Goal: Task Accomplishment & Management: Complete application form

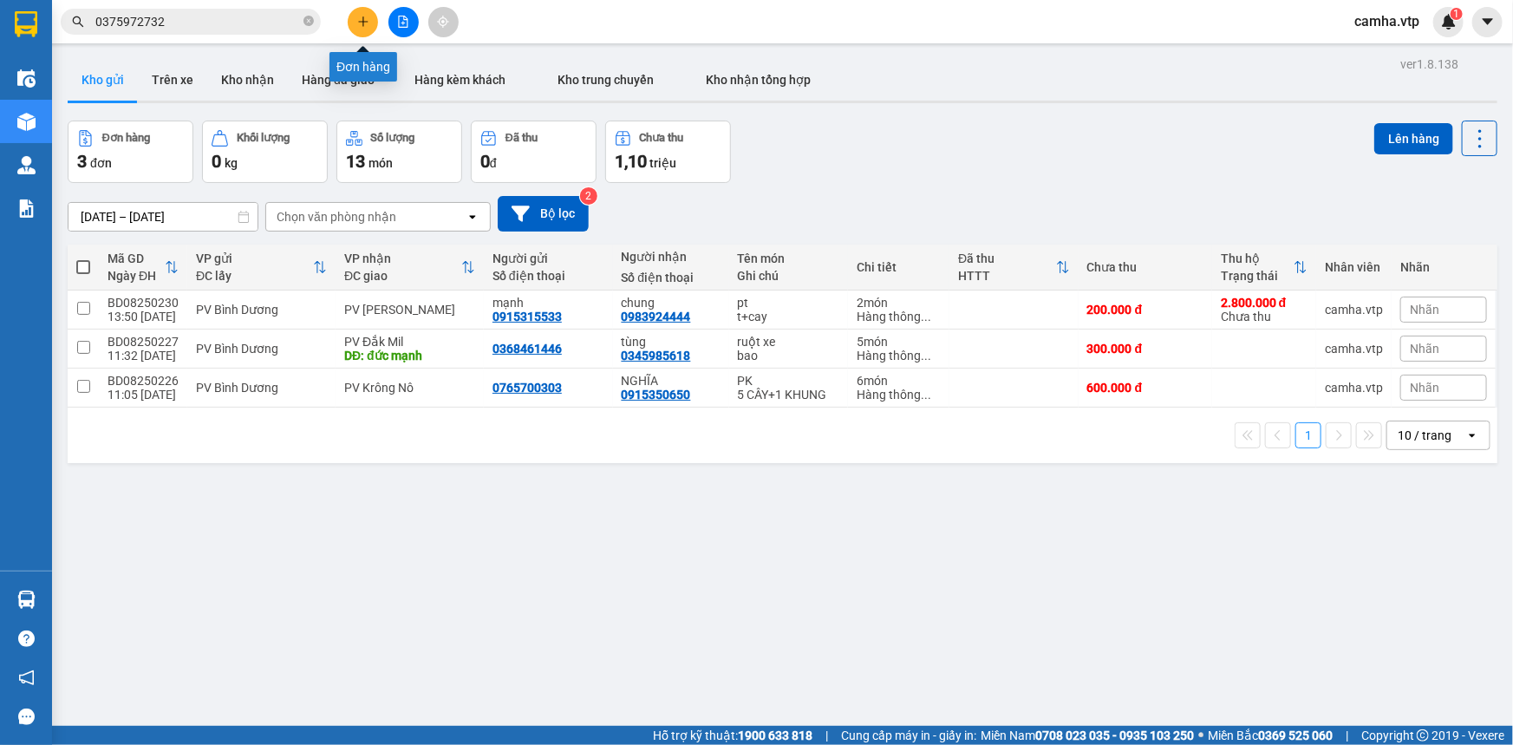
click at [364, 30] on button at bounding box center [363, 22] width 30 height 30
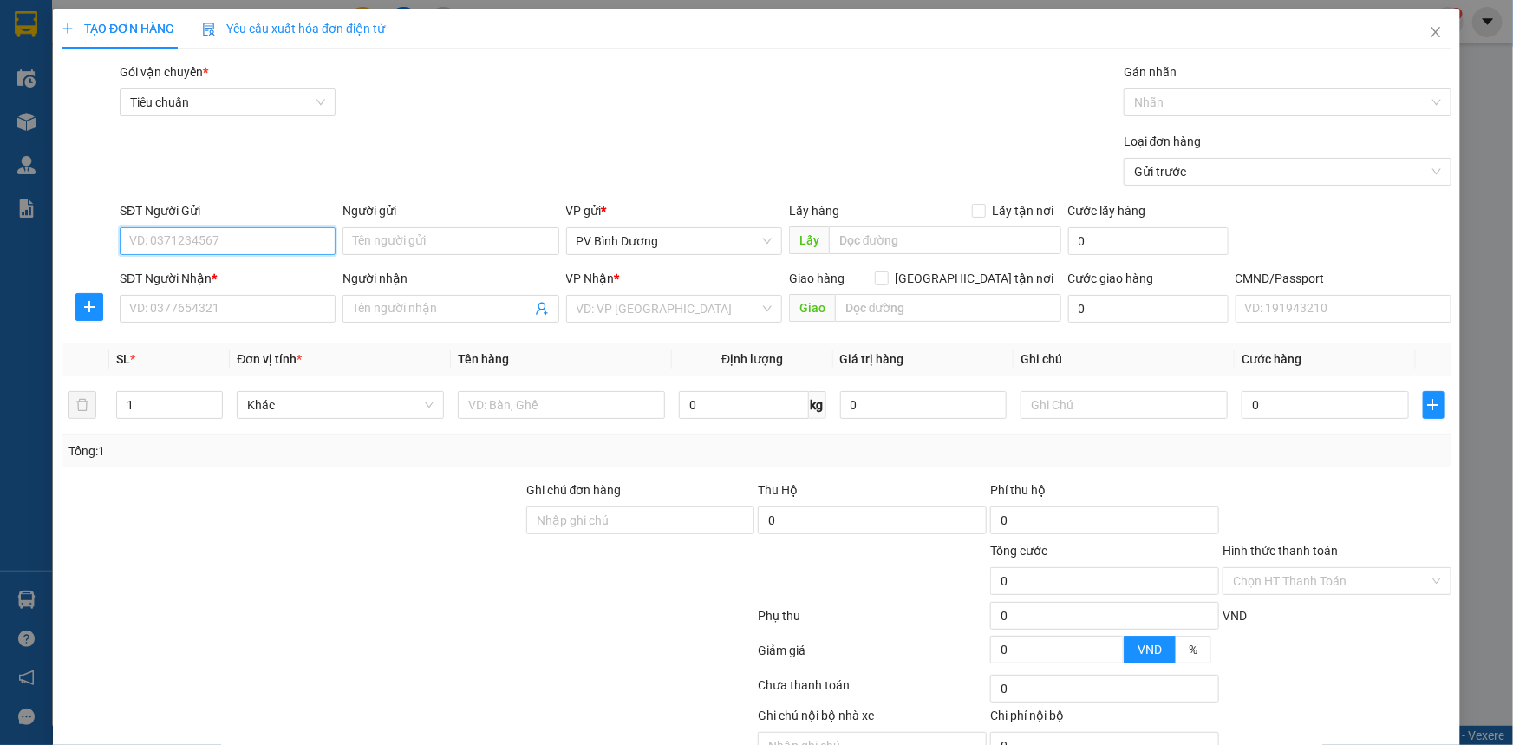
click at [207, 242] on input "SĐT Người Gửi" at bounding box center [228, 241] width 216 height 28
click at [193, 313] on input "SĐT Người Nhận *" at bounding box center [228, 309] width 216 height 28
type input "0988404189"
click at [392, 310] on input "Người nhận" at bounding box center [442, 308] width 178 height 19
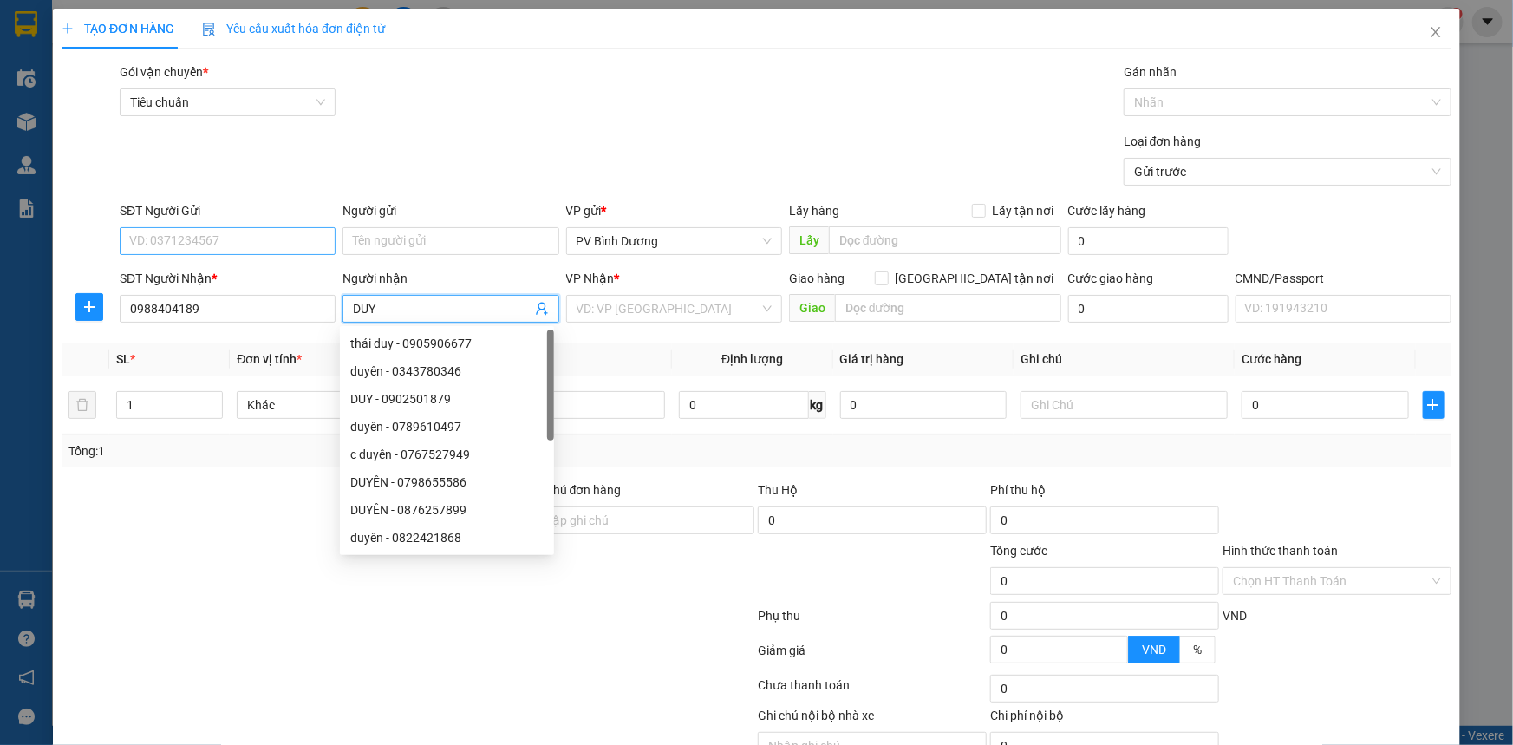
type input "DUY"
click at [259, 246] on input "SĐT Người Gửi" at bounding box center [228, 241] width 216 height 28
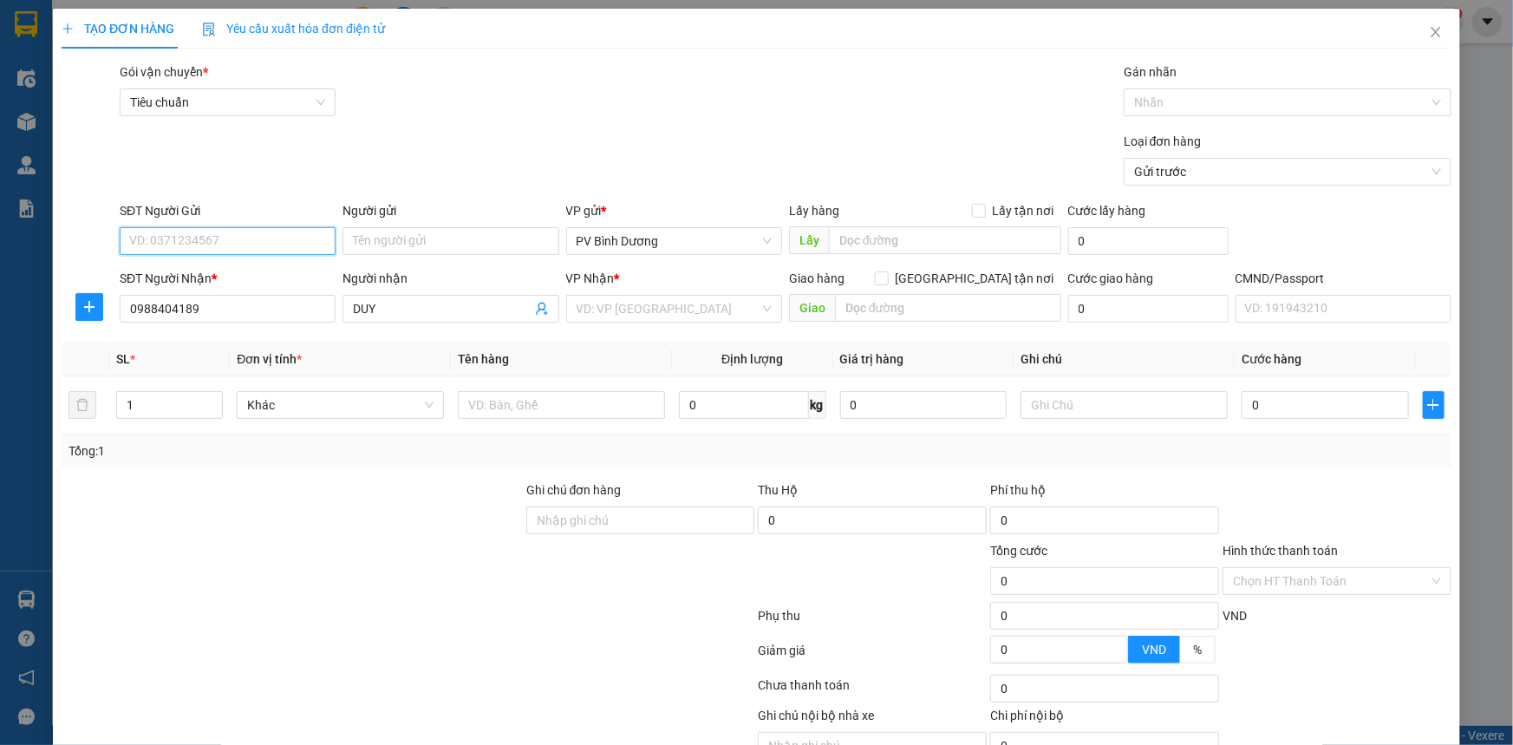
click at [259, 243] on input "SĐT Người Gửi" at bounding box center [228, 241] width 216 height 28
type input "0903382802"
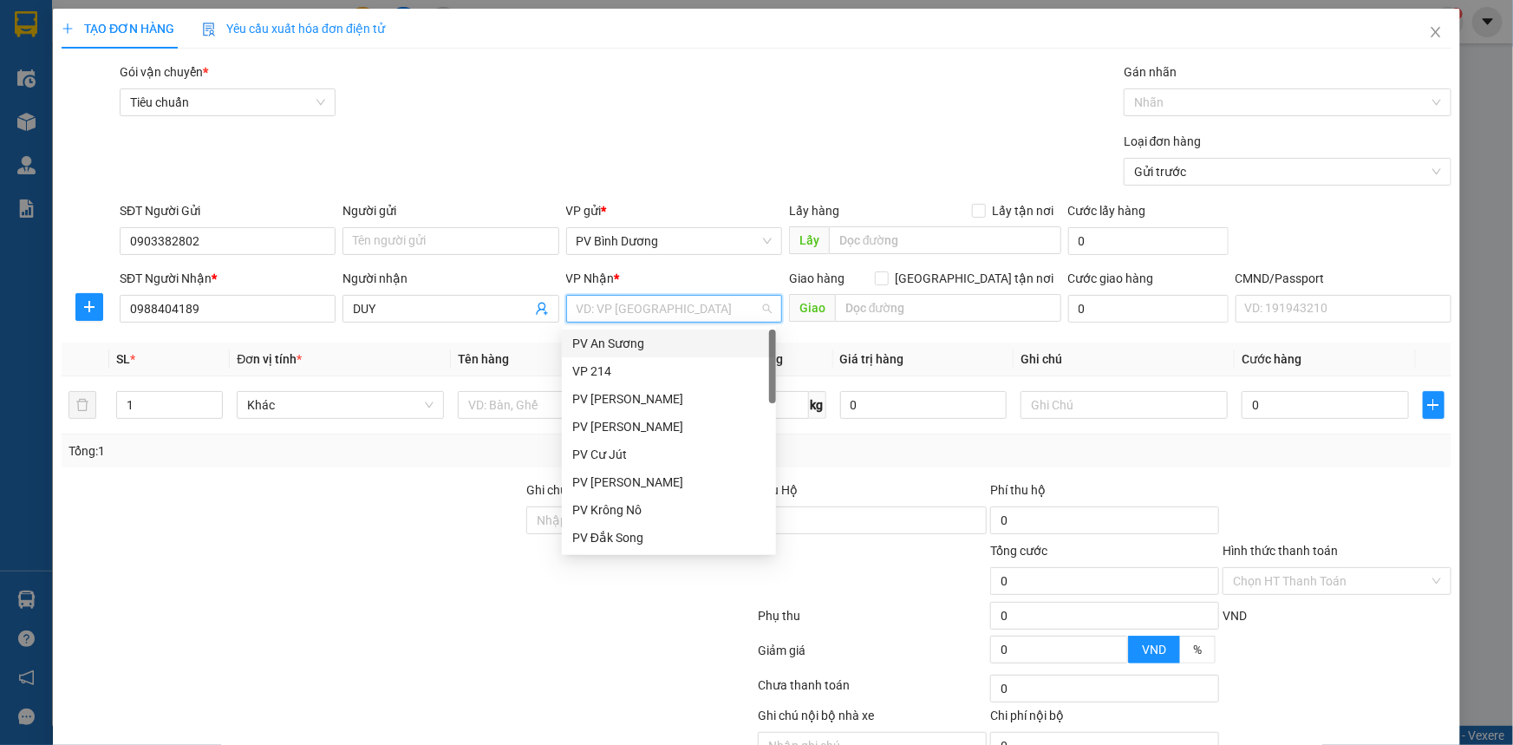
click at [642, 310] on input "search" at bounding box center [668, 309] width 183 height 26
type input "GN"
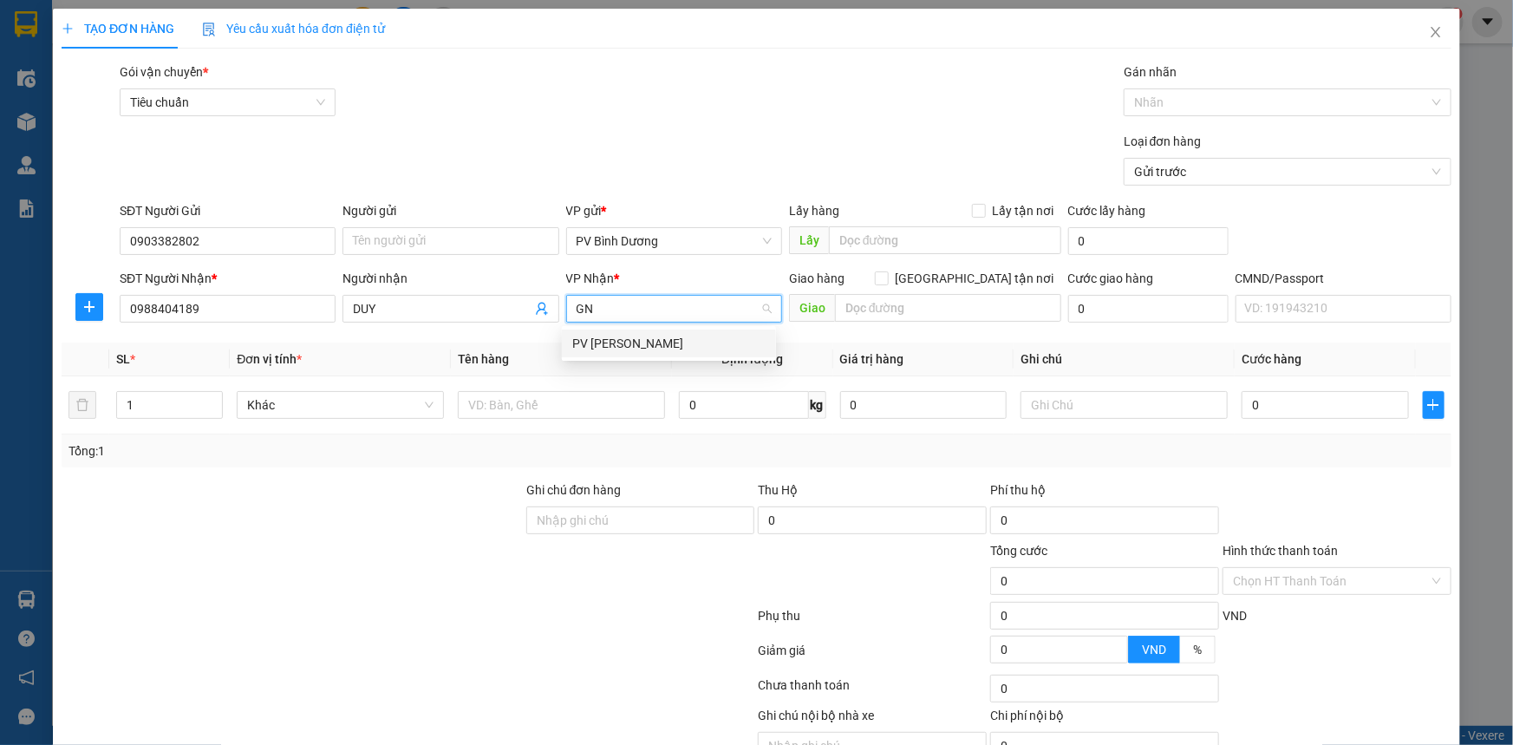
click at [631, 344] on div "PV [PERSON_NAME]" at bounding box center [668, 343] width 193 height 19
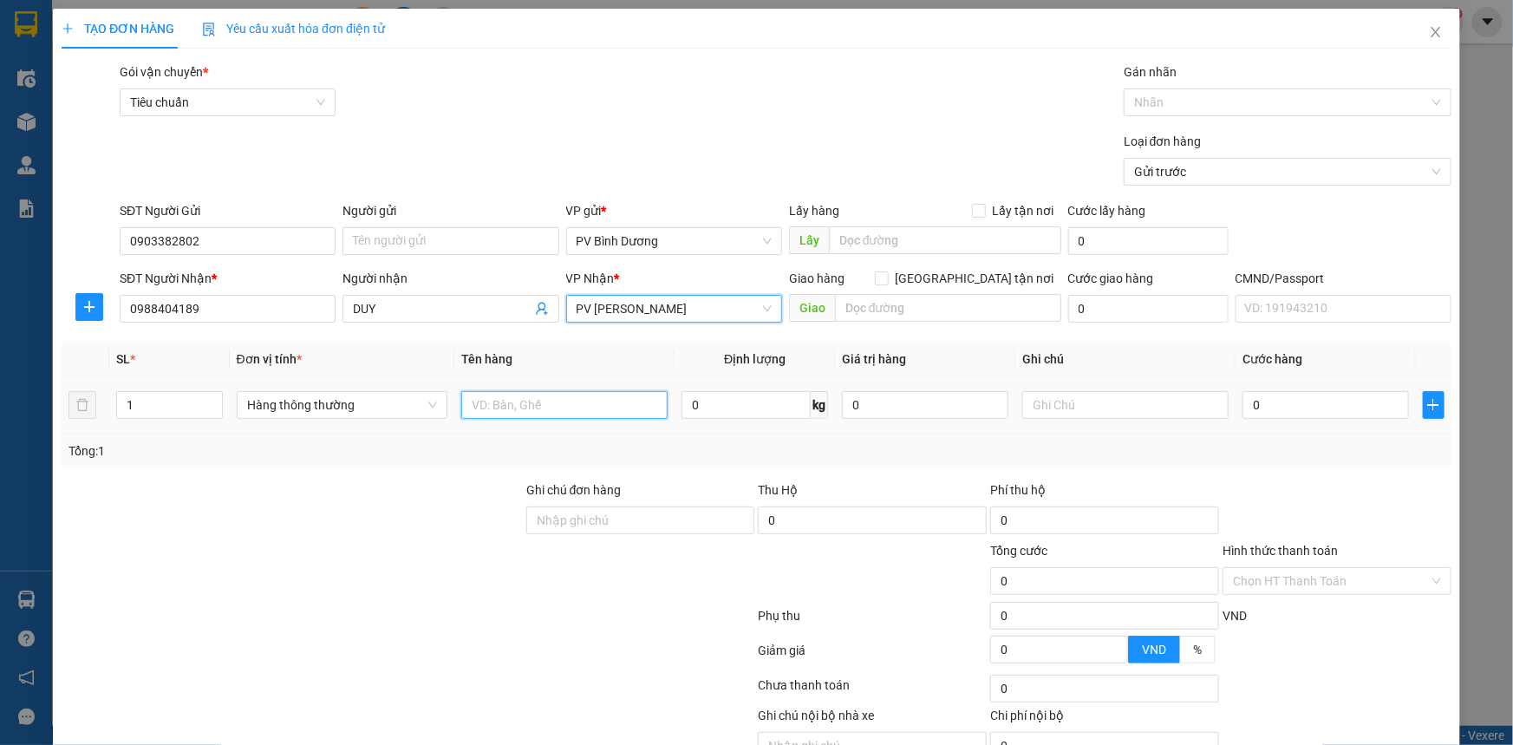
click at [556, 407] on input "text" at bounding box center [564, 405] width 206 height 28
type input "GT"
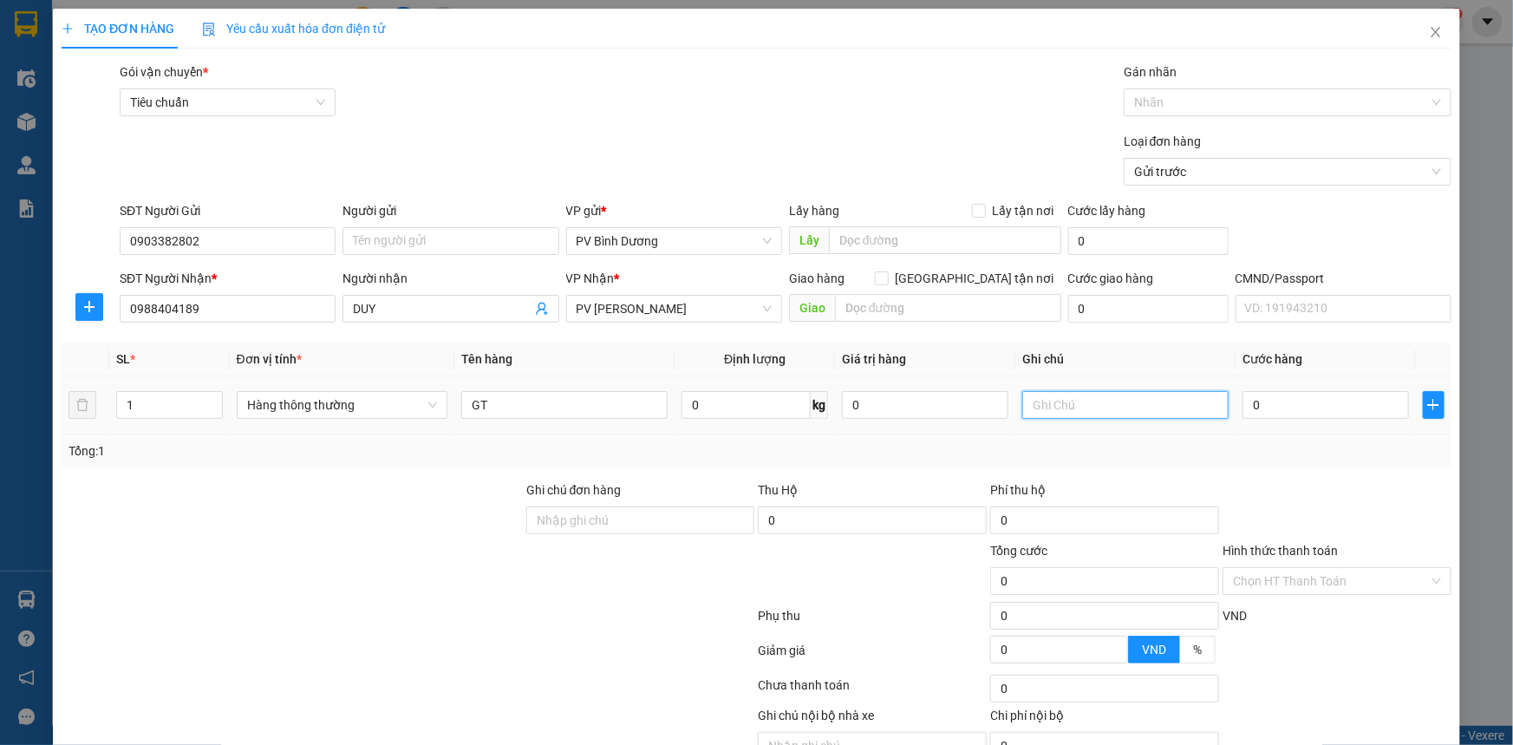
click at [1086, 412] on input "text" at bounding box center [1125, 405] width 206 height 28
type input "BÌ"
click at [1292, 408] on input "0" at bounding box center [1326, 405] width 166 height 28
type input "3"
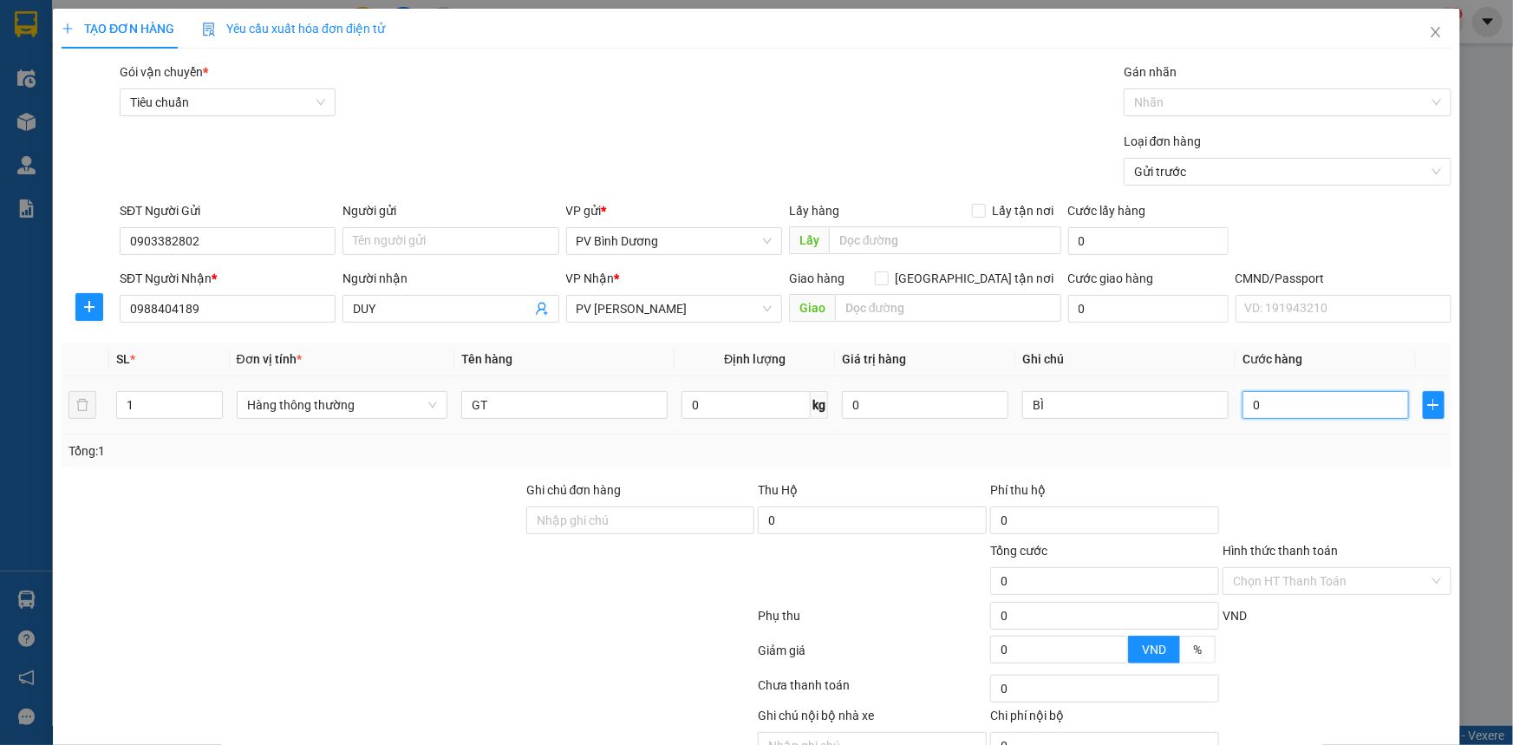
type input "3"
type input "30"
type input "300"
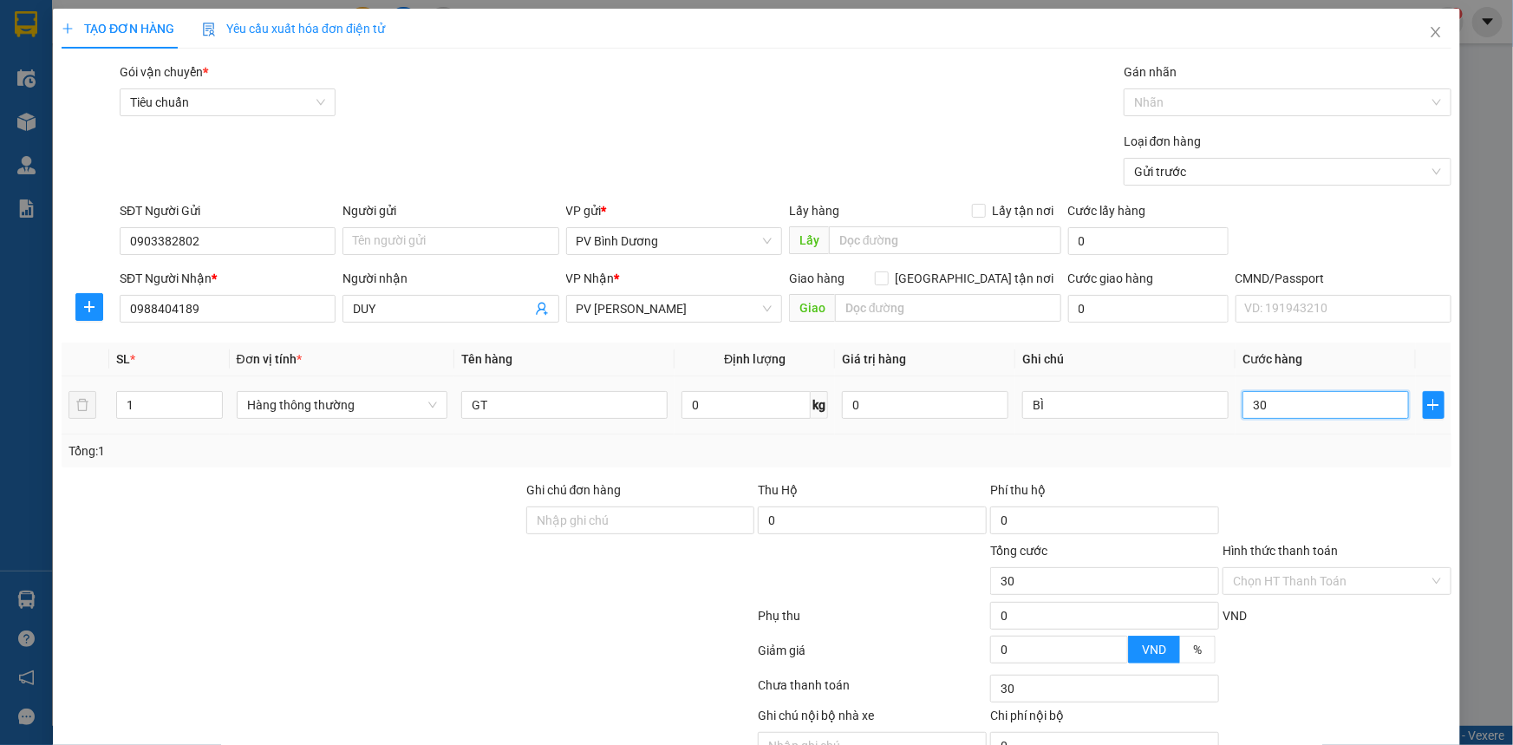
type input "300"
type input "3.000"
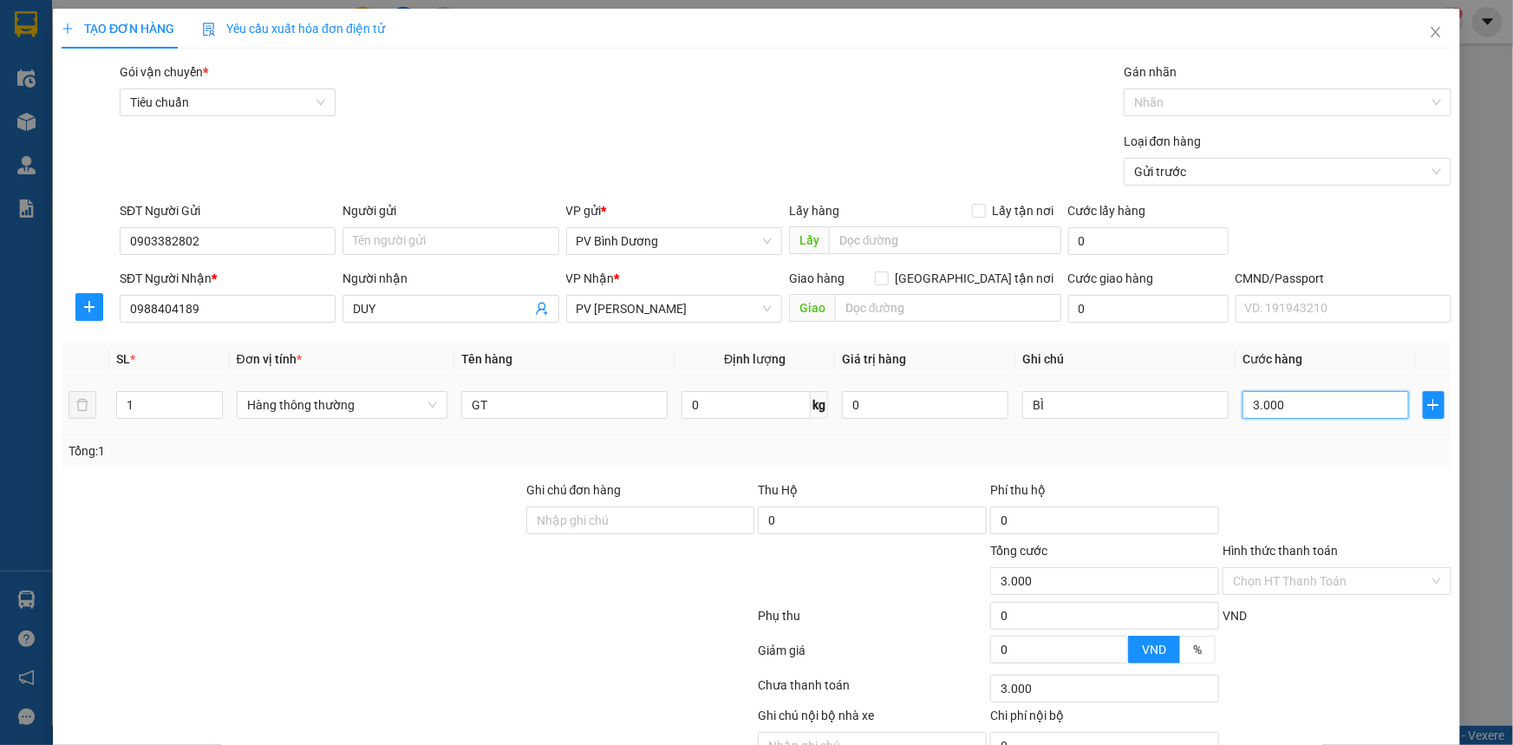
type input "30.000"
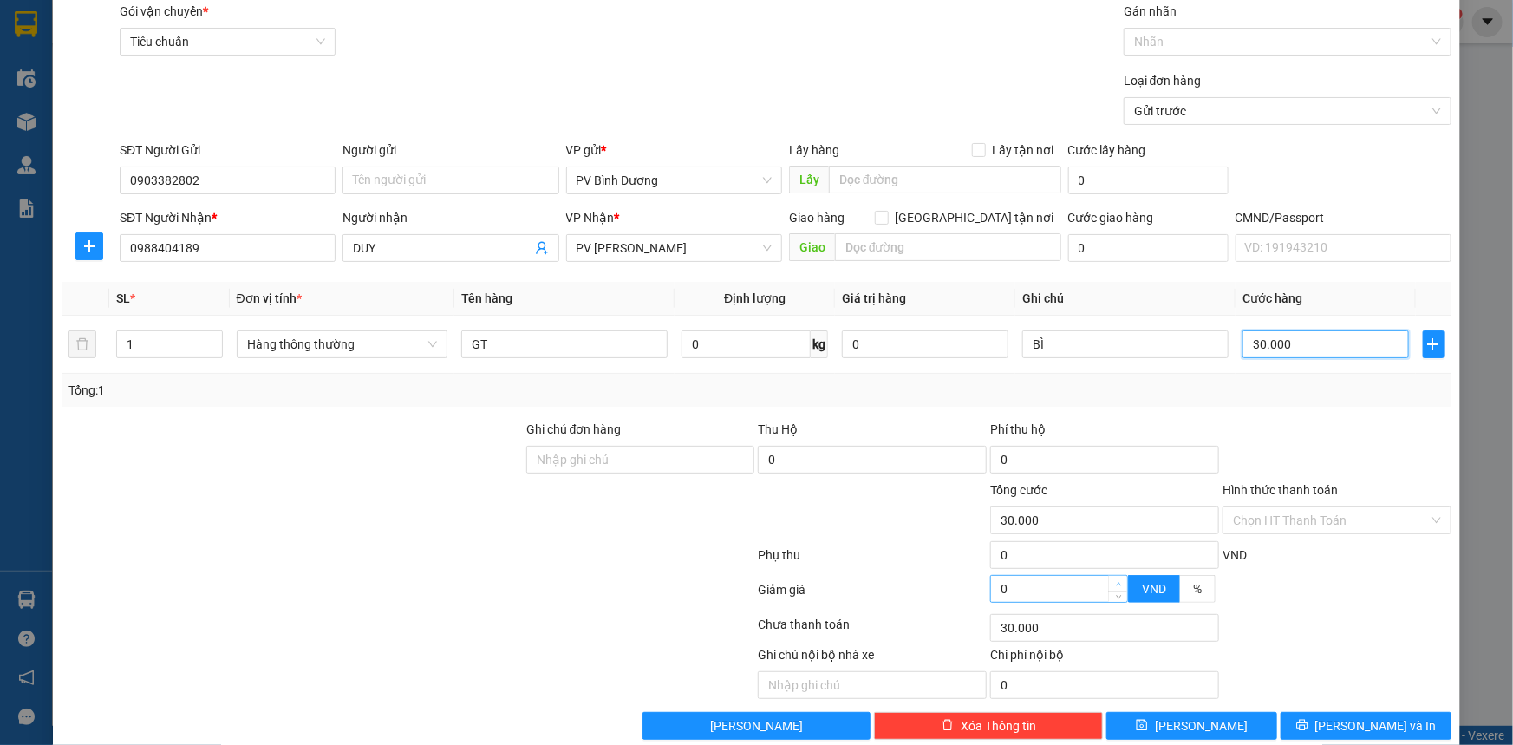
scroll to position [88, 0]
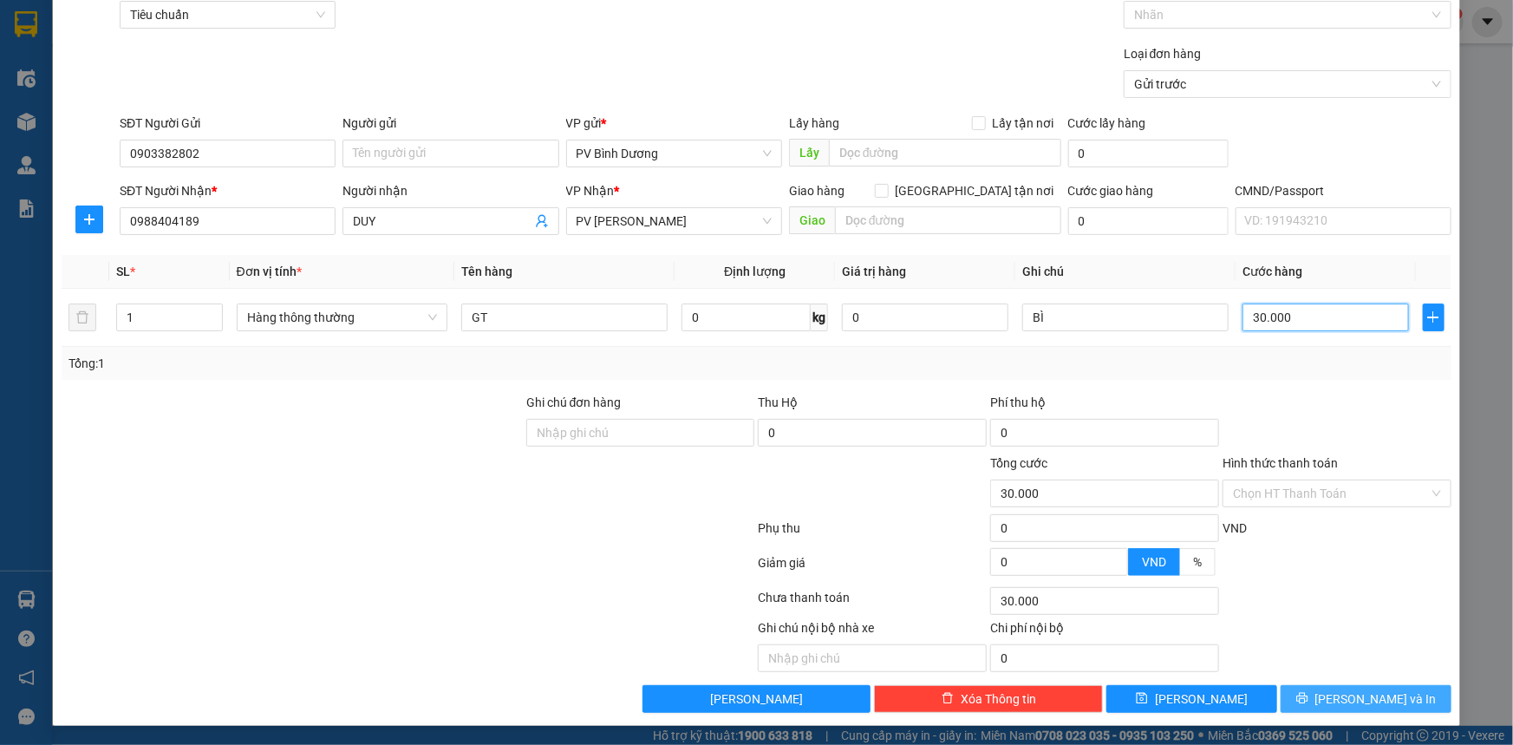
type input "30.000"
click at [1370, 689] on span "[PERSON_NAME] và In" at bounding box center [1375, 698] width 121 height 19
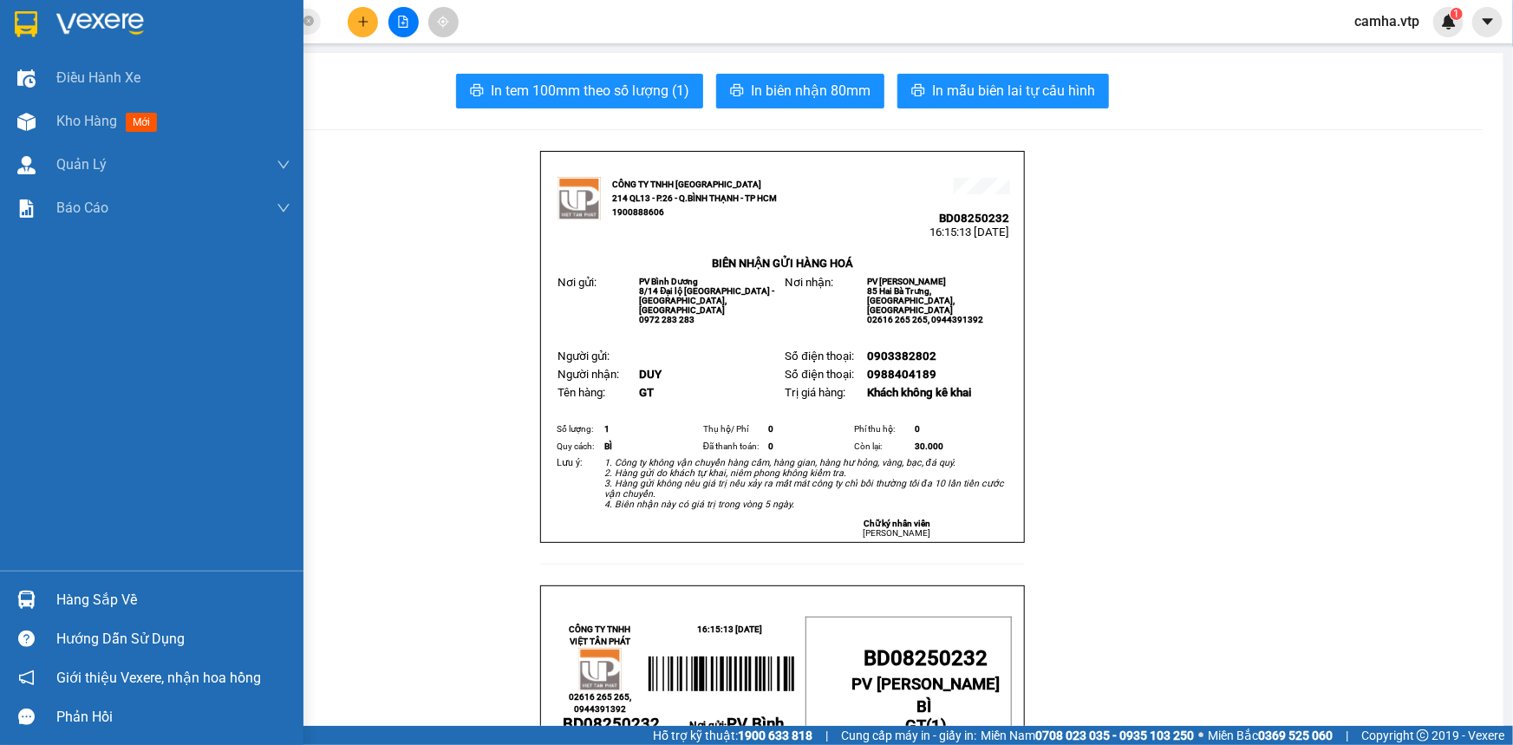
click at [30, 23] on img at bounding box center [26, 24] width 23 height 26
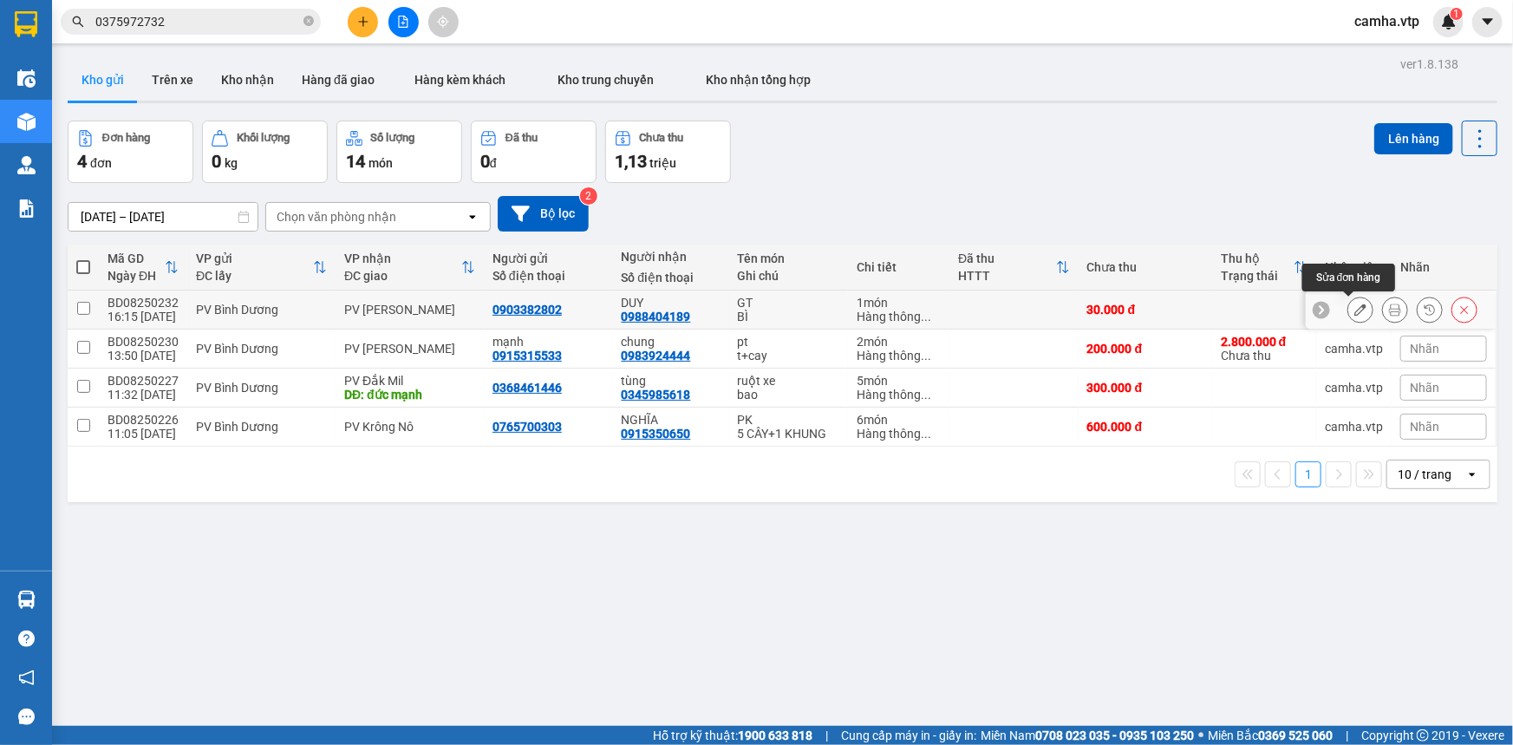
click at [1354, 315] on icon at bounding box center [1360, 309] width 12 height 12
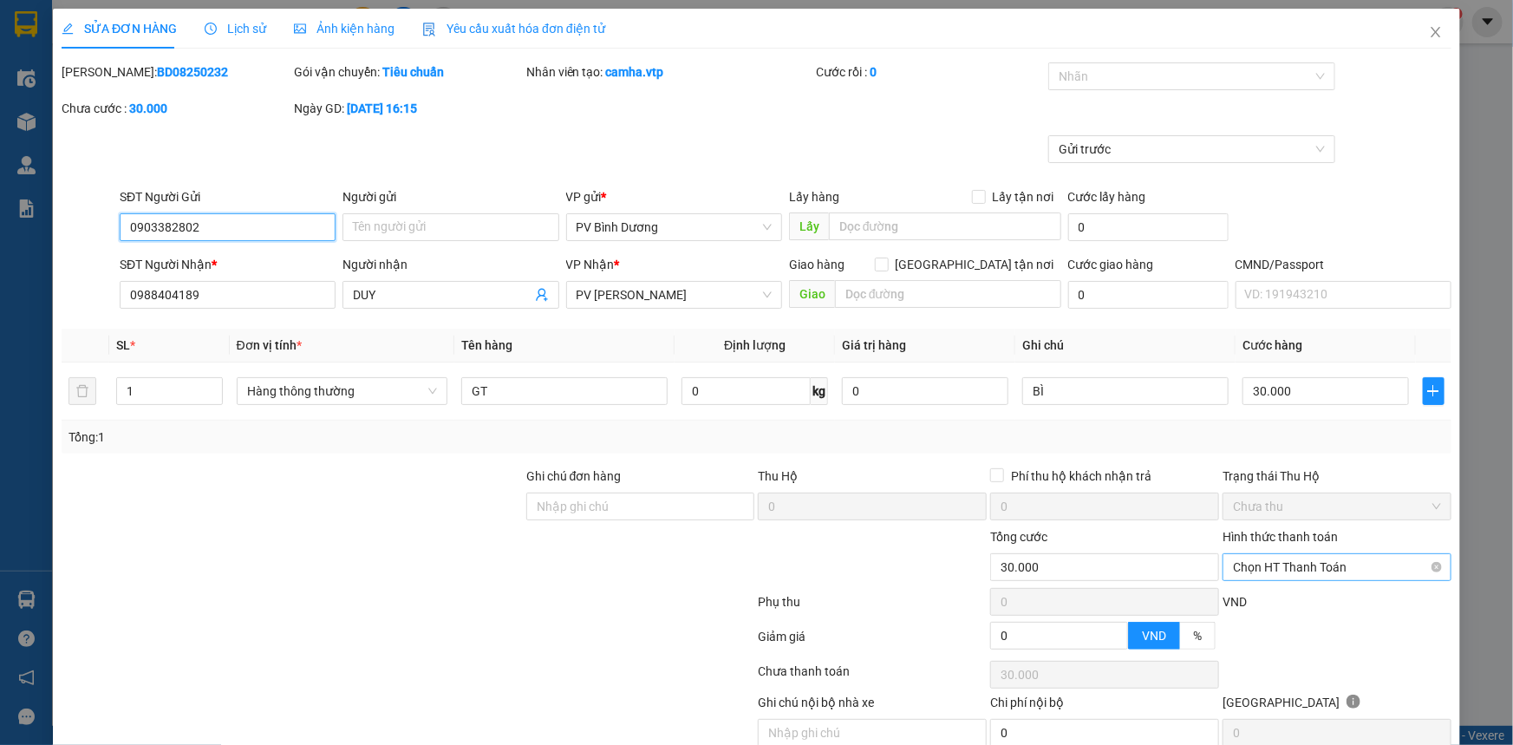
click at [1278, 564] on span "Chọn HT Thanh Toán" at bounding box center [1337, 567] width 208 height 26
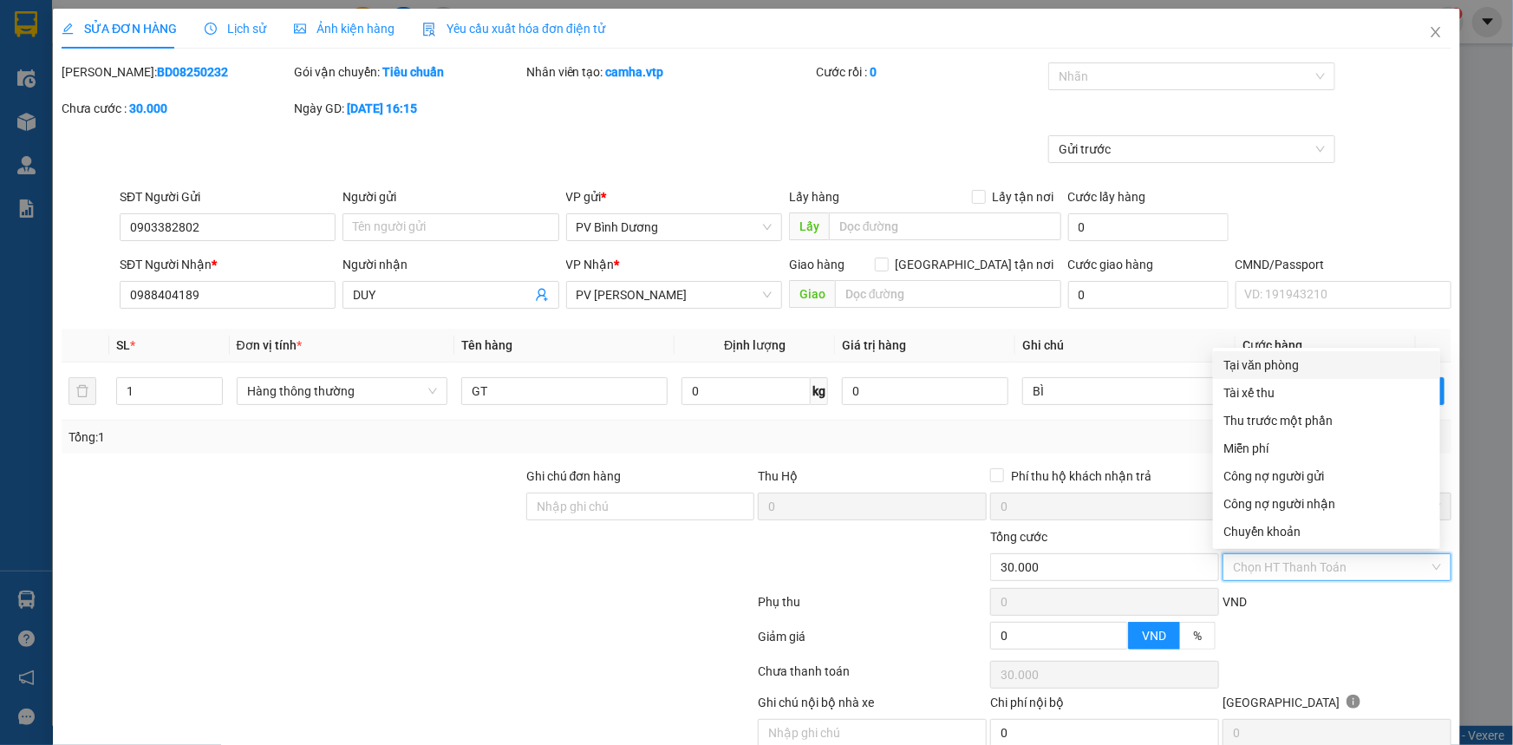
click at [1262, 369] on div "Tại văn phòng" at bounding box center [1326, 364] width 206 height 19
type input "0"
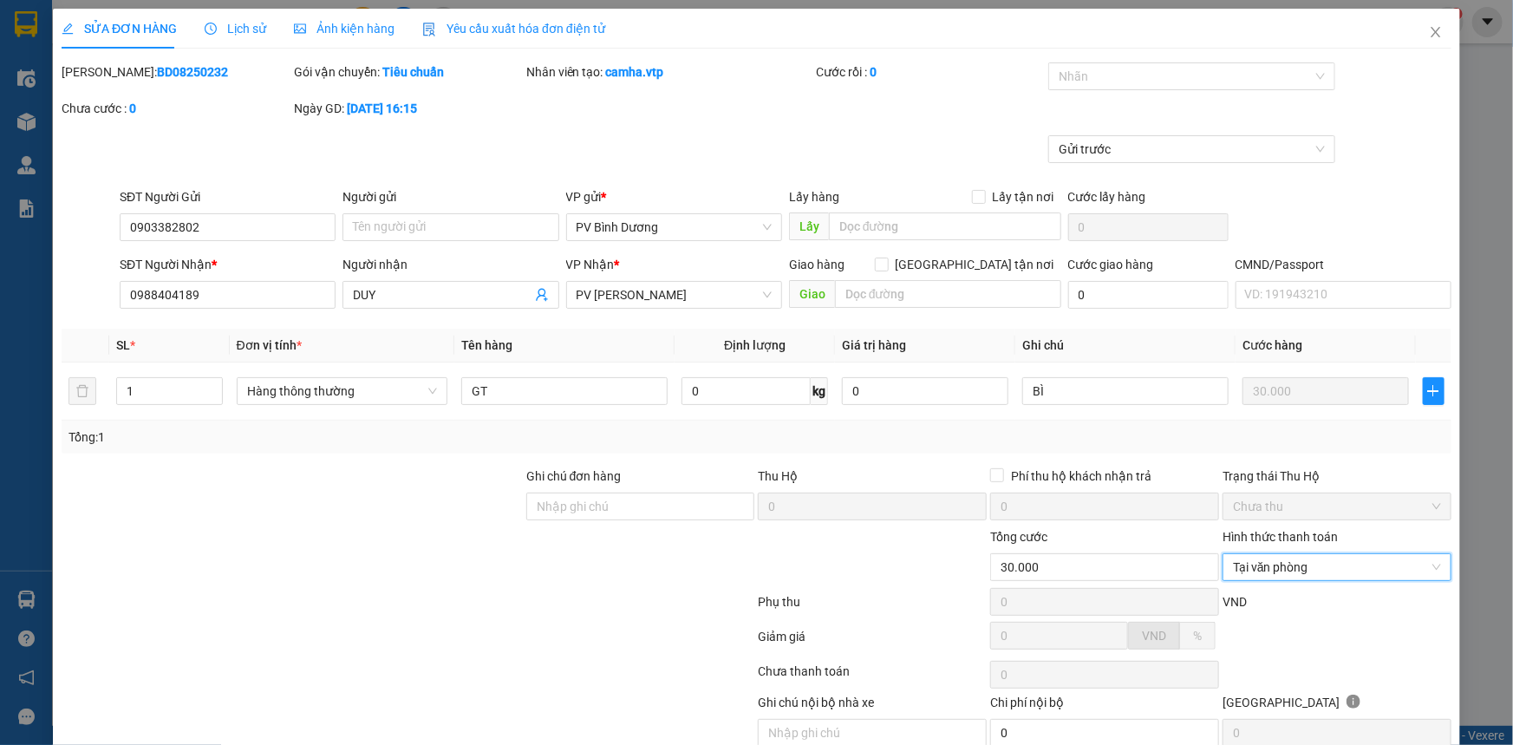
scroll to position [75, 0]
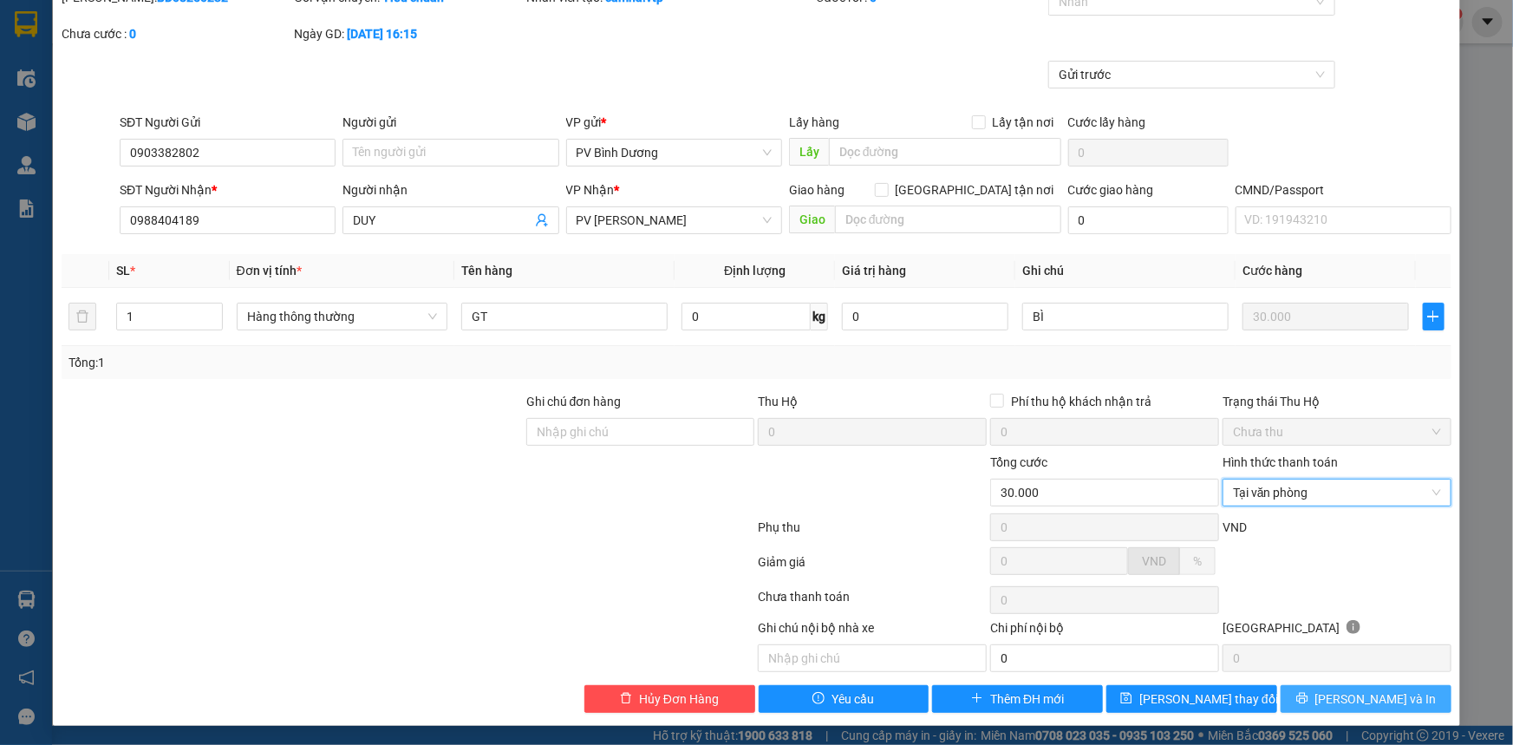
click at [1361, 696] on span "[PERSON_NAME] và In" at bounding box center [1375, 698] width 121 height 19
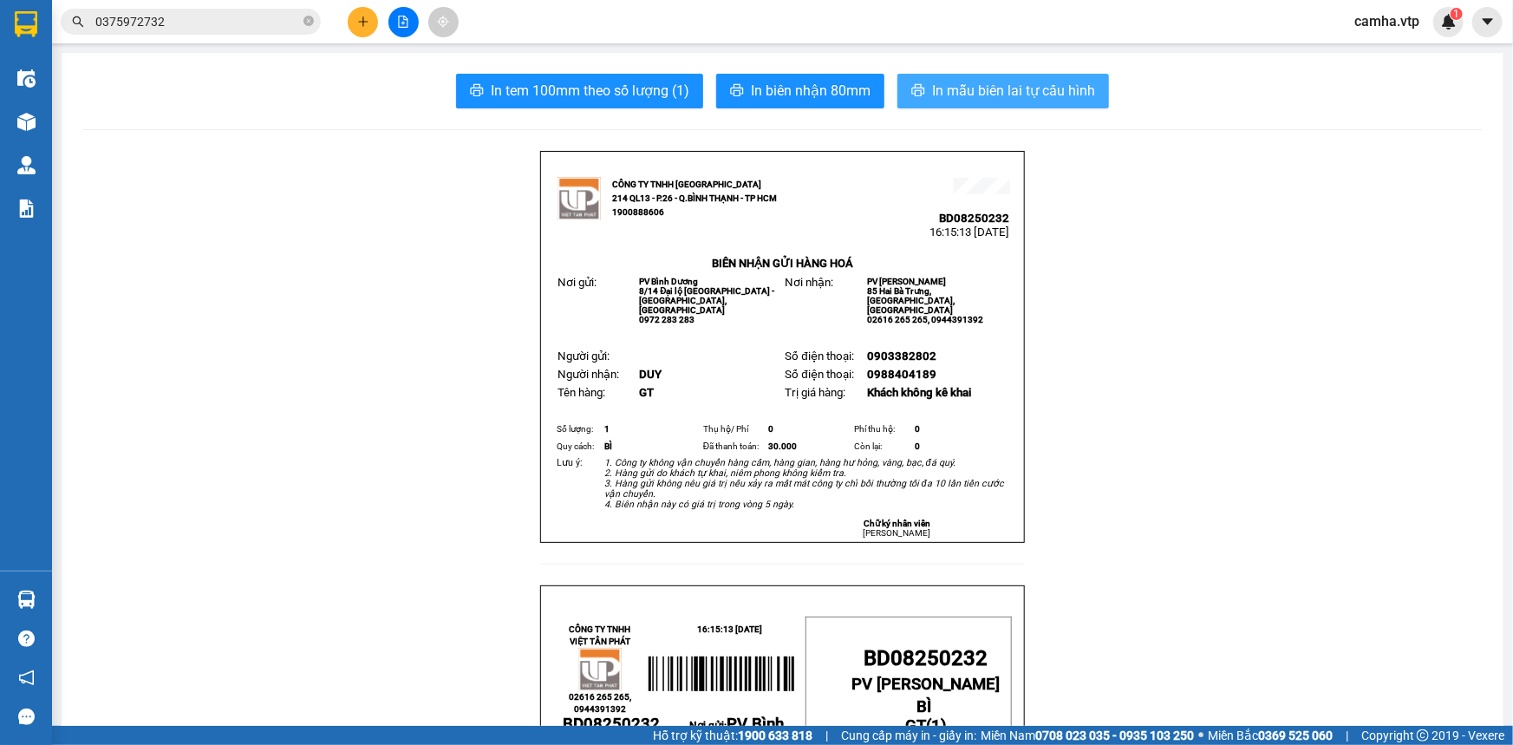
click at [943, 92] on span "In mẫu biên lai tự cấu hình" at bounding box center [1013, 91] width 163 height 22
